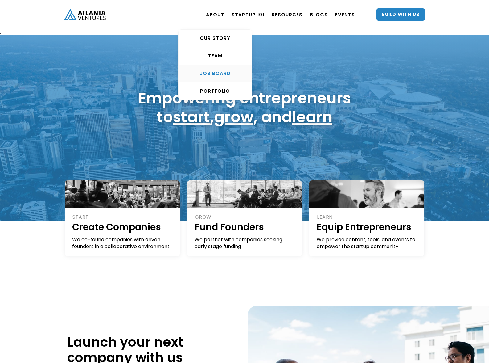
click at [227, 75] on div "Job Board" at bounding box center [215, 73] width 73 height 6
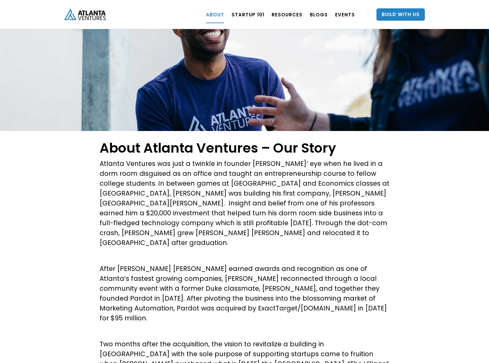
scroll to position [97, 0]
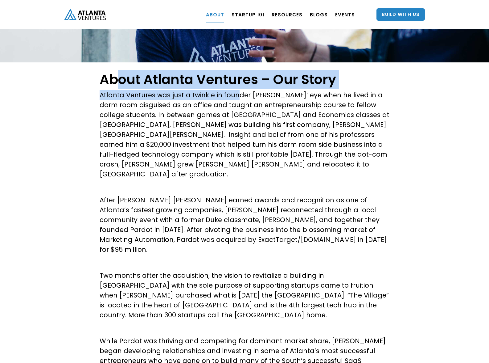
drag, startPoint x: 117, startPoint y: 86, endPoint x: 237, endPoint y: 92, distance: 120.8
click at [236, 92] on div "About Atlanta Ventures – Our Story Atlanta Ventures was just a twinkle in found…" at bounding box center [245, 273] width 290 height 410
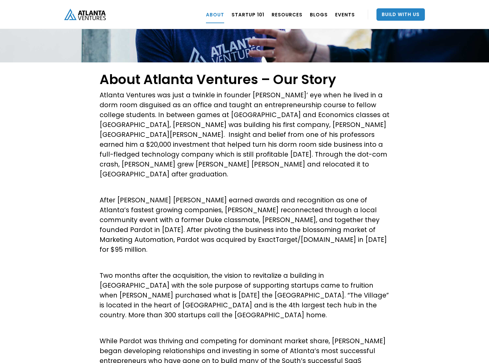
click at [211, 115] on p "Atlanta Ventures was just a twinkle in founder [PERSON_NAME]’ eye when he lived…" at bounding box center [245, 134] width 290 height 89
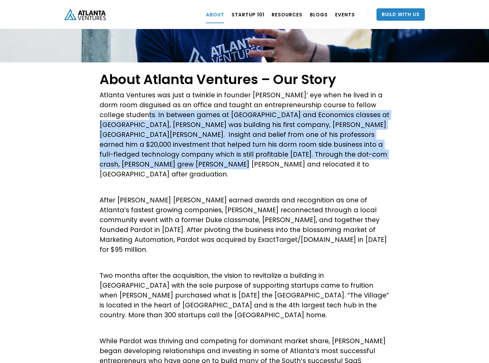
drag, startPoint x: 138, startPoint y: 148, endPoint x: 142, endPoint y: 109, distance: 39.4
click at [142, 109] on p "Atlanta Ventures was just a twinkle in founder [PERSON_NAME]’ eye when he lived…" at bounding box center [245, 134] width 290 height 89
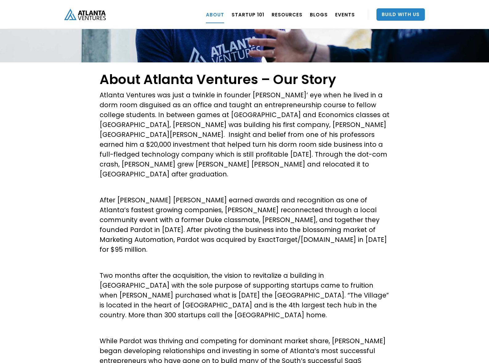
click at [121, 106] on p "Atlanta Ventures was just a twinkle in founder [PERSON_NAME]’ eye when he lived…" at bounding box center [245, 134] width 290 height 89
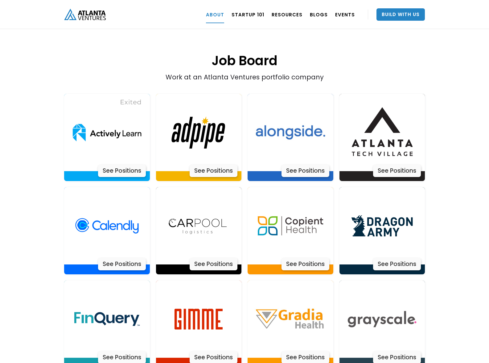
scroll to position [1230, 0]
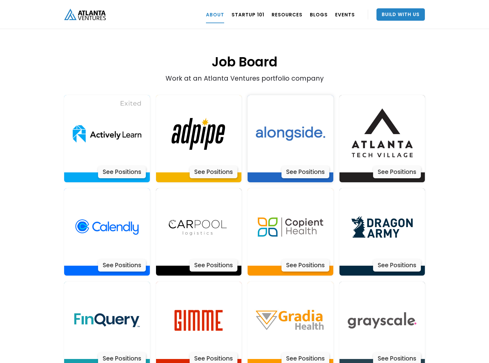
click at [306, 166] on div "See Positions" at bounding box center [306, 172] width 48 height 12
click at [409, 166] on div "See Positions" at bounding box center [397, 172] width 48 height 12
click at [139, 259] on div "See Positions" at bounding box center [122, 265] width 48 height 12
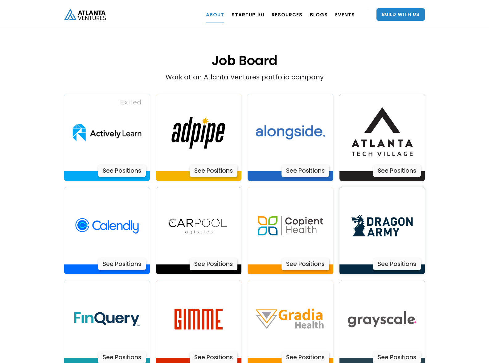
click at [412, 258] on div "See Positions" at bounding box center [397, 264] width 48 height 12
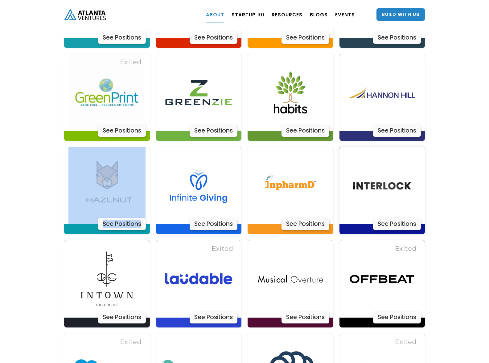
click at [396, 218] on div "See Positions" at bounding box center [397, 224] width 48 height 12
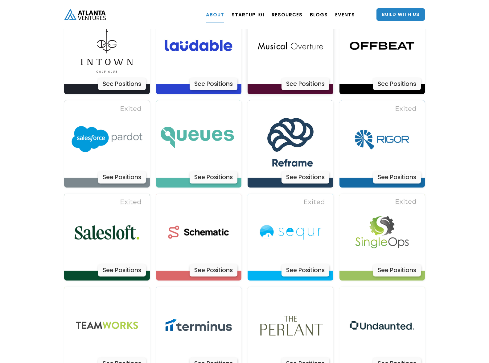
scroll to position [1928, 0]
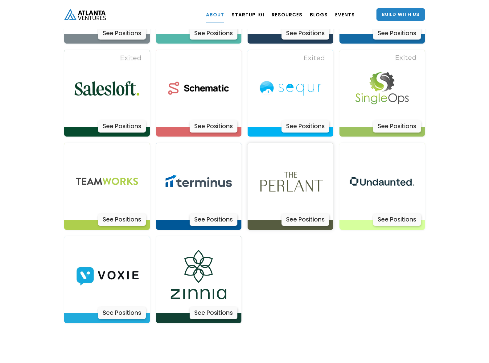
click at [296, 213] on div "See Positions" at bounding box center [306, 219] width 48 height 12
click at [109, 306] on div "See Positions" at bounding box center [122, 312] width 48 height 12
click at [399, 213] on div "See Positions" at bounding box center [397, 219] width 48 height 12
click at [220, 213] on div "See Positions" at bounding box center [214, 219] width 48 height 12
click at [209, 120] on div "See Positions" at bounding box center [214, 126] width 48 height 12
